Goal: Transaction & Acquisition: Purchase product/service

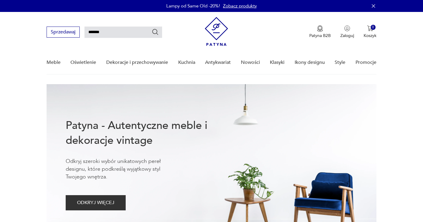
type input "*******"
click at [156, 32] on icon "Szukaj" at bounding box center [155, 31] width 7 height 7
type input "*******"
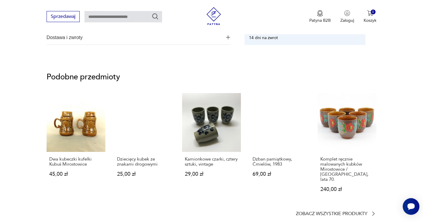
scroll to position [478, 0]
